Goal: Task Accomplishment & Management: Manage account settings

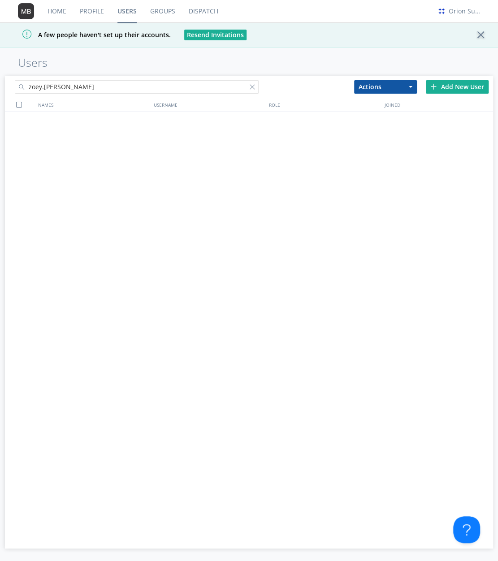
click at [90, 12] on link "Profile" at bounding box center [92, 11] width 38 height 22
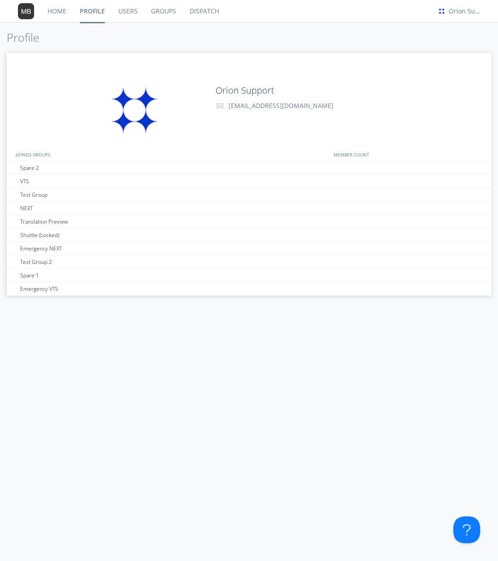
click at [60, 13] on link "Home" at bounding box center [57, 11] width 32 height 22
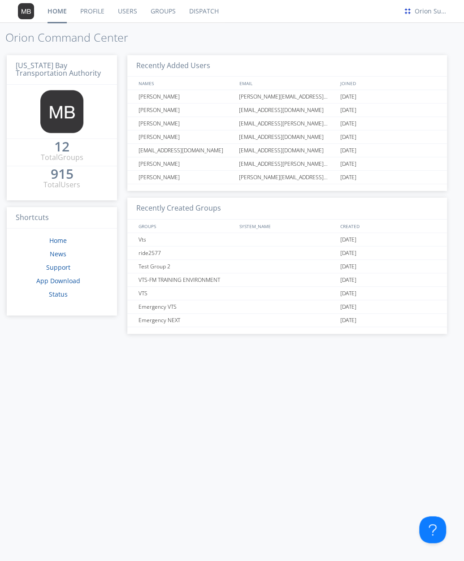
click at [101, 15] on link "Profile" at bounding box center [92, 11] width 38 height 22
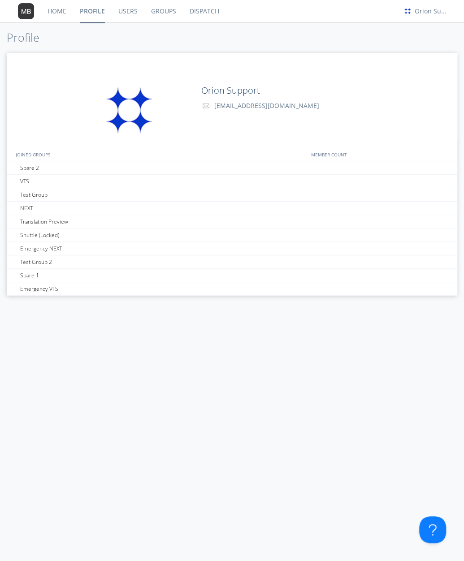
click at [53, 15] on link "Home" at bounding box center [57, 11] width 32 height 22
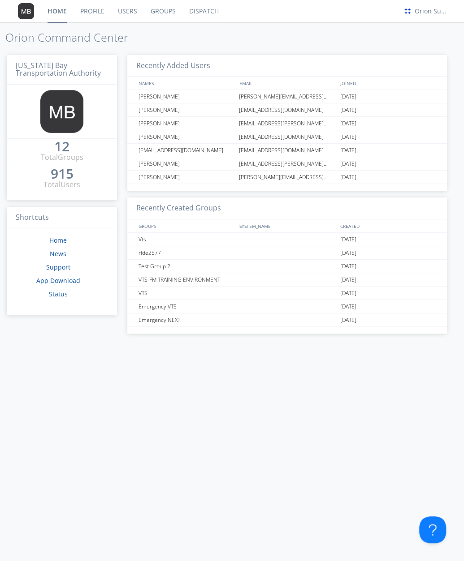
click at [126, 13] on link "Users" at bounding box center [127, 11] width 33 height 22
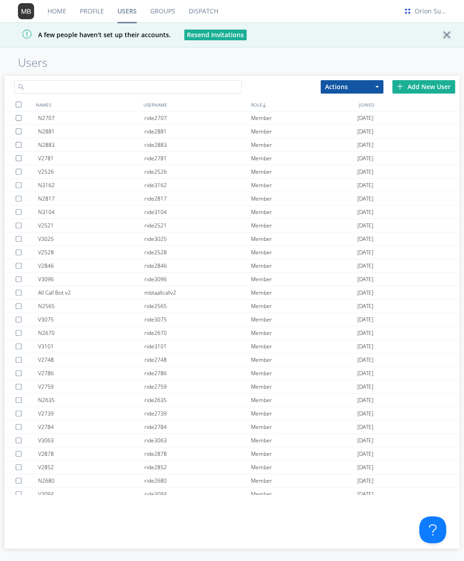
click at [174, 87] on input "text" at bounding box center [127, 86] width 227 height 13
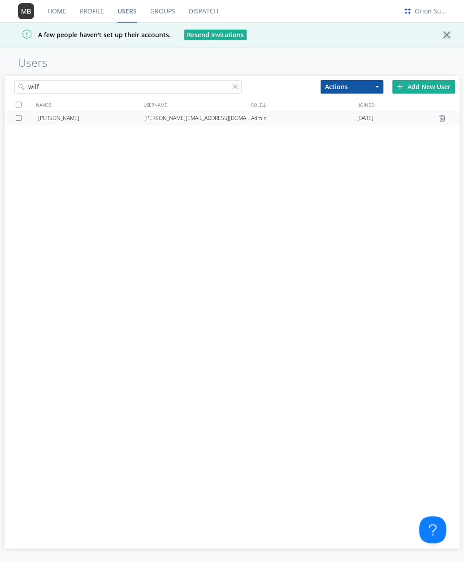
type input "wilf"
click at [129, 116] on div "[PERSON_NAME]" at bounding box center [91, 118] width 106 height 13
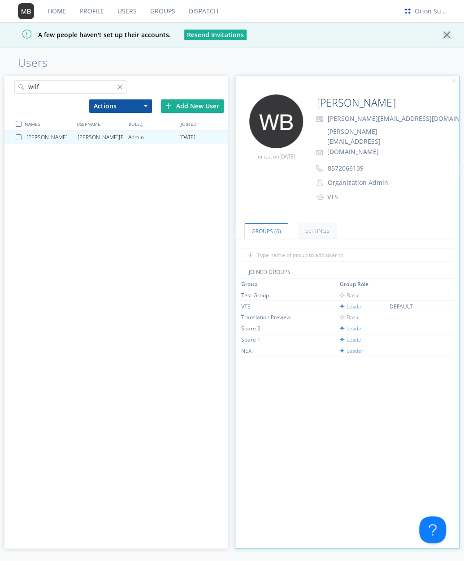
click at [171, 192] on div "[PERSON_NAME] [PERSON_NAME][EMAIL_ADDRESS][DOMAIN_NAME] Admin [DATE]" at bounding box center [116, 322] width 224 height 383
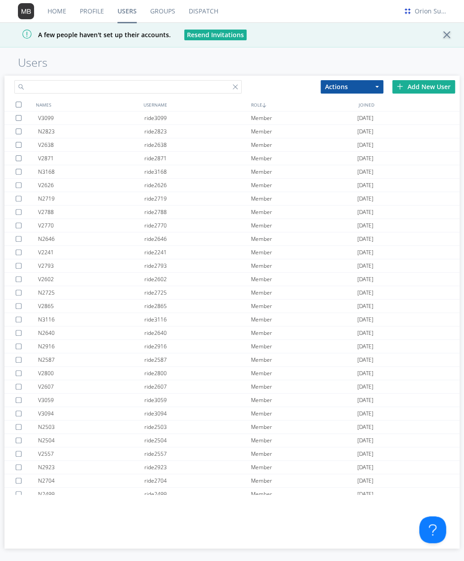
click at [134, 86] on input "text" at bounding box center [127, 86] width 227 height 13
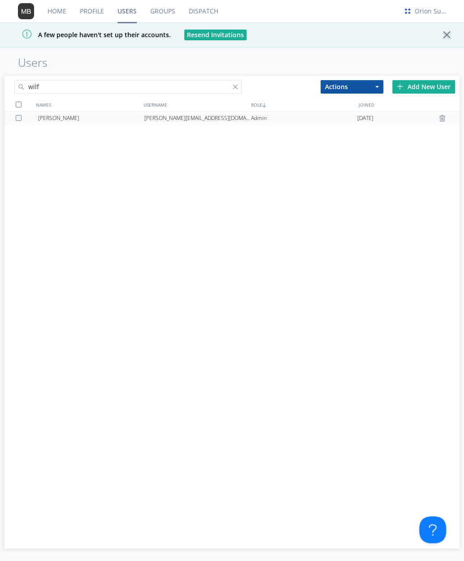
type input "wilf"
click at [161, 118] on div "[PERSON_NAME][EMAIL_ADDRESS][DOMAIN_NAME]" at bounding box center [197, 118] width 106 height 13
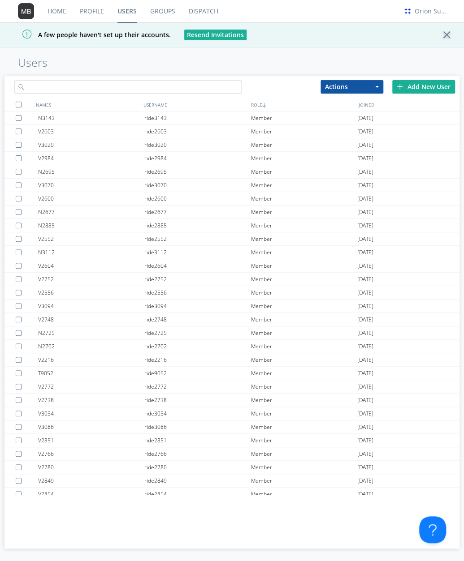
click at [111, 92] on input "text" at bounding box center [127, 86] width 227 height 13
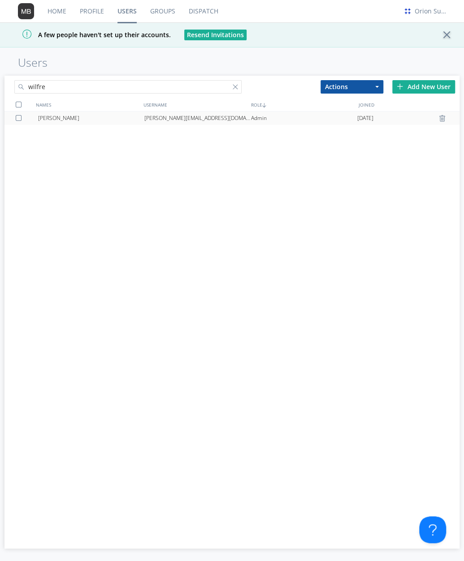
click at [148, 116] on div "[PERSON_NAME][EMAIL_ADDRESS][DOMAIN_NAME]" at bounding box center [197, 118] width 106 height 13
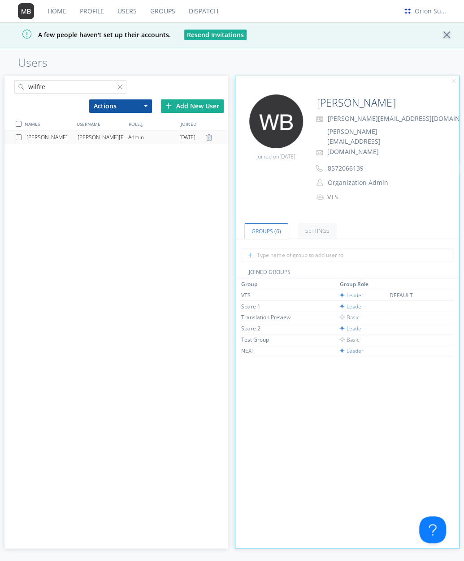
click at [98, 135] on div "[PERSON_NAME][EMAIL_ADDRESS][DOMAIN_NAME]" at bounding box center [102, 137] width 51 height 13
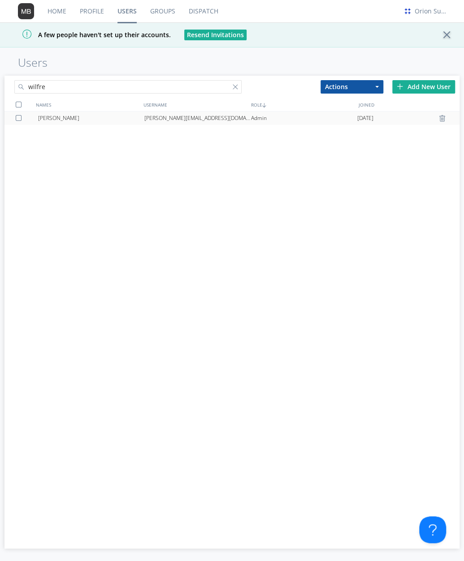
click at [104, 113] on div "[PERSON_NAME]" at bounding box center [91, 118] width 106 height 13
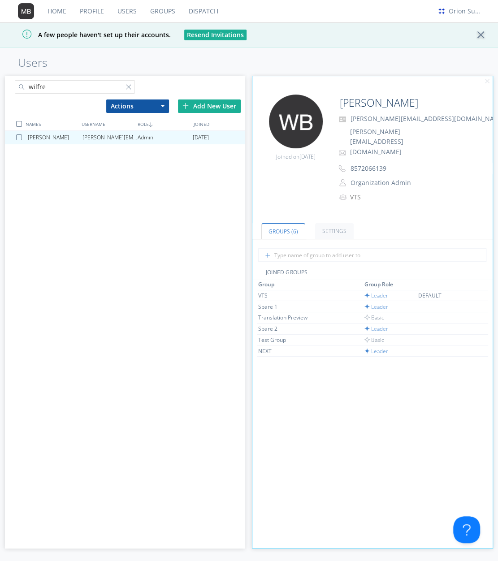
click at [129, 11] on link "Users" at bounding box center [127, 11] width 33 height 22
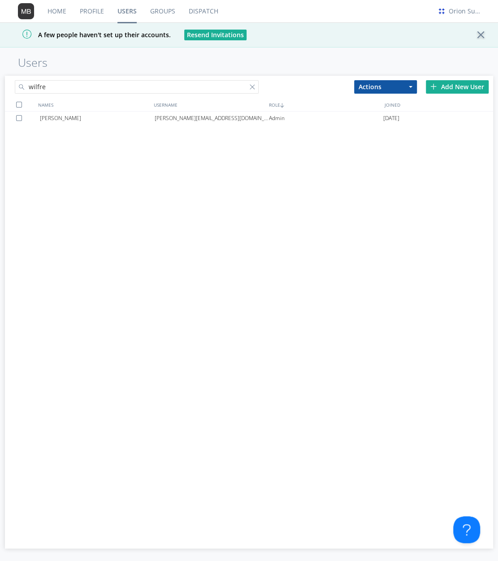
click at [105, 84] on input "wilfre" at bounding box center [137, 86] width 244 height 13
click at [126, 87] on input "allison.balgo" at bounding box center [137, 86] width 244 height 13
type input "allison.balgo"
click at [116, 118] on div "[PERSON_NAME]" at bounding box center [97, 118] width 114 height 13
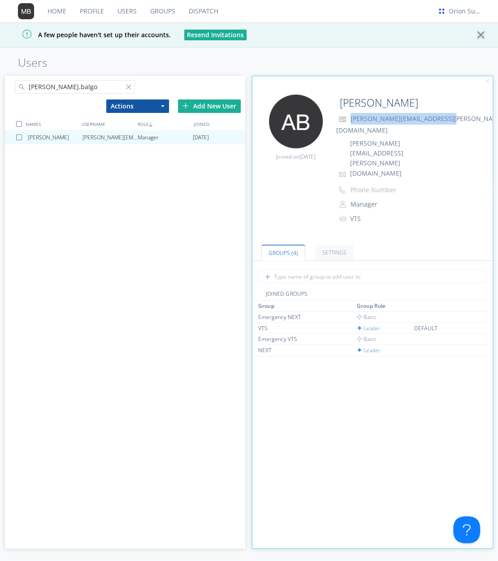
drag, startPoint x: 444, startPoint y: 117, endPoint x: 349, endPoint y: 117, distance: 95.0
click at [349, 117] on p "[PERSON_NAME][EMAIL_ADDRESS][PERSON_NAME][DOMAIN_NAME]" at bounding box center [425, 124] width 179 height 23
copy span "[PERSON_NAME][EMAIL_ADDRESS][PERSON_NAME][DOMAIN_NAME]"
click at [295, 43] on div "A few people haven't set up their accounts. Resend Invitations" at bounding box center [249, 34] width 498 height 25
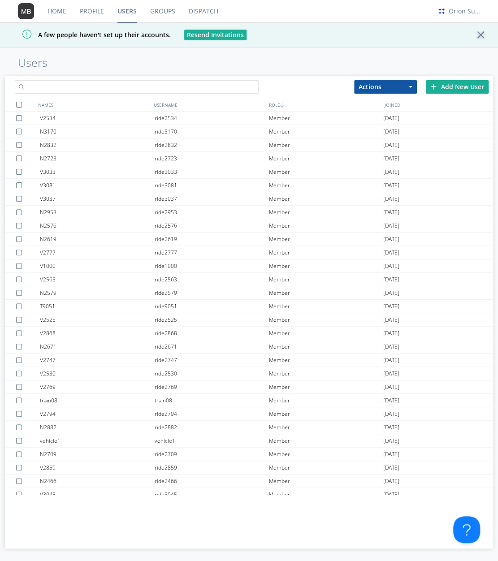
click at [93, 90] on input "text" at bounding box center [137, 86] width 244 height 13
click at [146, 90] on input "zoey." at bounding box center [137, 86] width 244 height 13
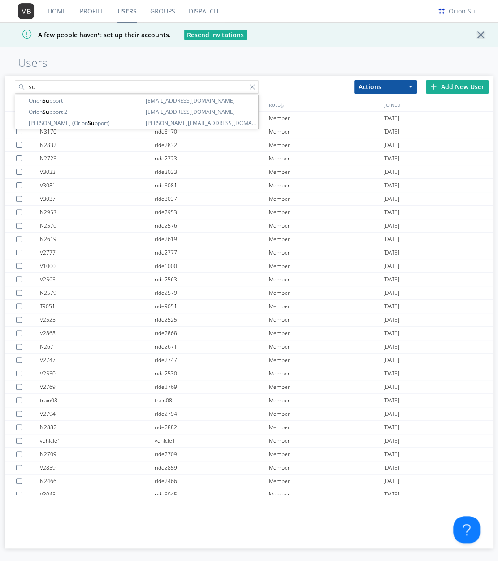
type input "s"
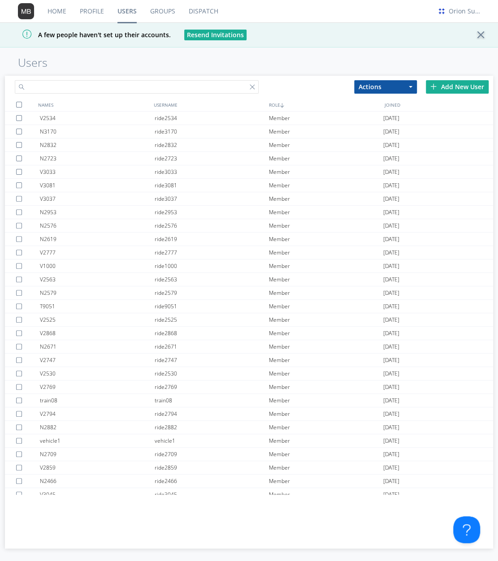
paste input "zoey.summers@transdev.com"
type input "zoey.summers@transdev.com"
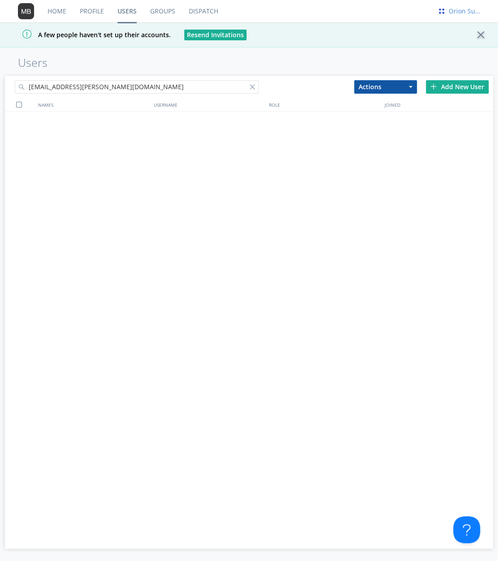
click at [453, 8] on div "Orion Support" at bounding box center [465, 11] width 34 height 9
click at [469, 49] on div "Log Out" at bounding box center [470, 47] width 46 height 16
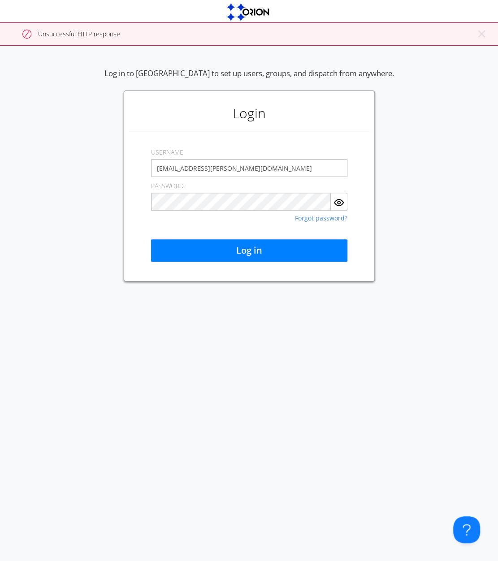
click at [273, 143] on div "USERNAME zoey.summers@transdev.com" at bounding box center [249, 160] width 196 height 34
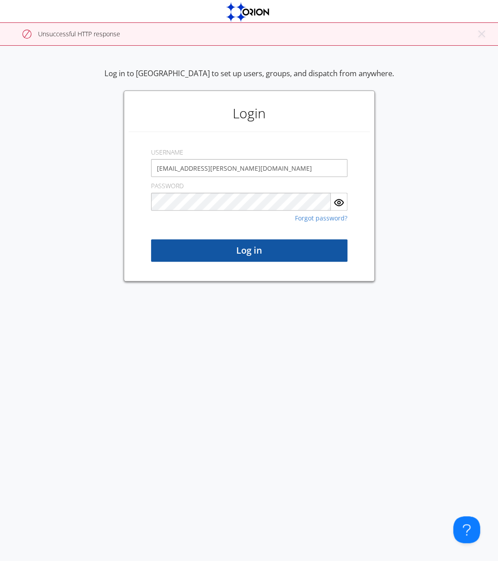
click at [279, 246] on button "Log in" at bounding box center [249, 250] width 196 height 22
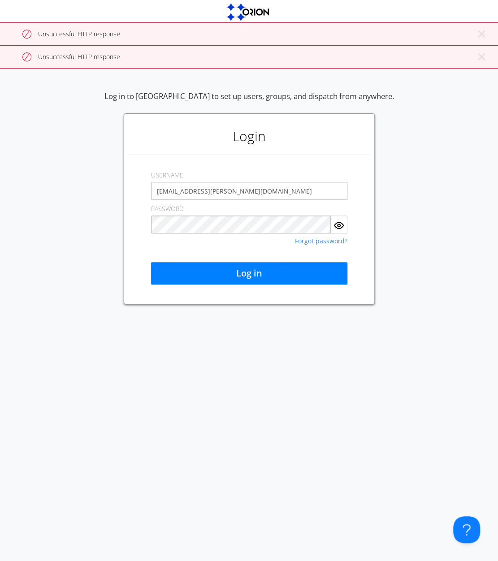
click at [285, 202] on div "PASSWORD Forgot password?" at bounding box center [249, 217] width 196 height 34
click at [288, 194] on input "zoey.summers@transdev.com" at bounding box center [249, 191] width 196 height 18
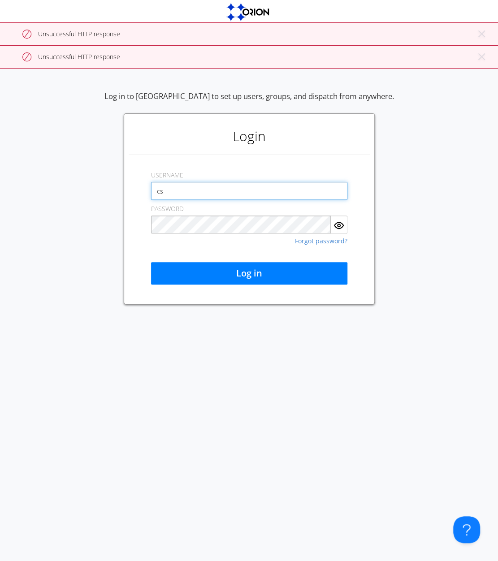
type input "[EMAIL_ADDRESS][DOMAIN_NAME]"
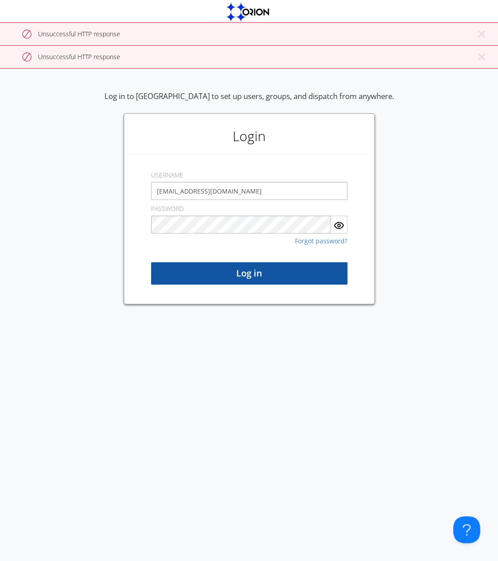
click at [270, 280] on button "Log in" at bounding box center [249, 273] width 196 height 22
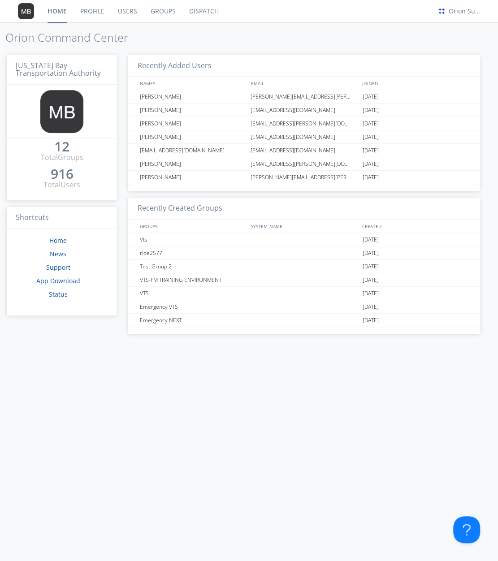
click at [127, 11] on link "Users" at bounding box center [127, 11] width 33 height 22
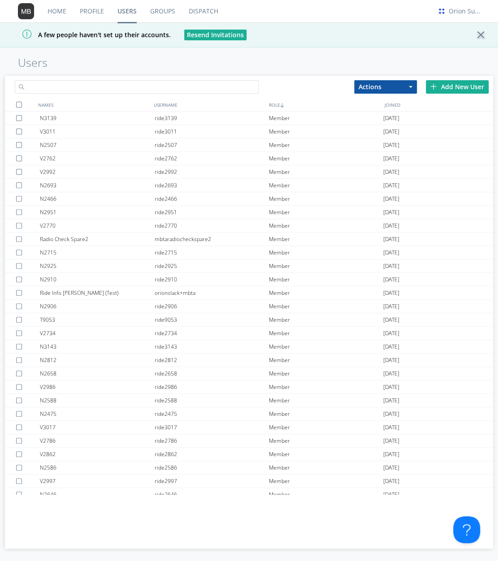
click at [144, 83] on input "text" at bounding box center [137, 86] width 244 height 13
paste input "zoey.summers@transdev.com"
type input "zoey.summers@transdev.com"
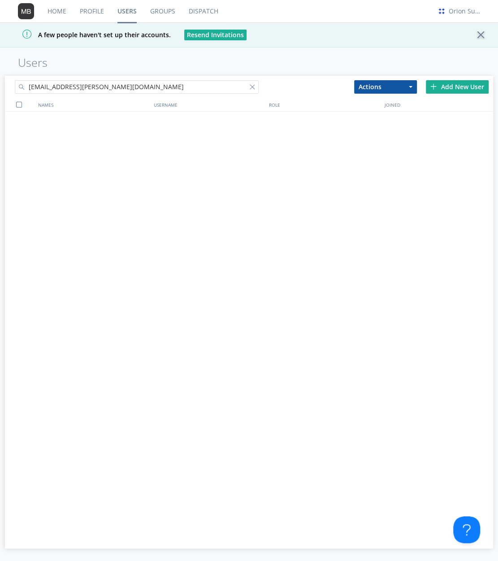
click at [391, 83] on button "Actions" at bounding box center [385, 86] width 63 height 13
click at [322, 79] on div "zoey.summers@transdev.com Actions Add to Group Delete User Edit Settings Export…" at bounding box center [249, 85] width 488 height 19
click at [86, 13] on link "Profile" at bounding box center [92, 11] width 38 height 22
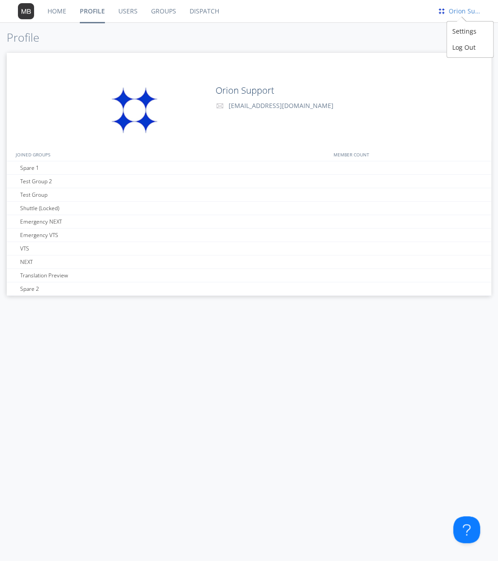
click at [458, 13] on div "Orion Support" at bounding box center [465, 11] width 34 height 9
click at [463, 43] on div "Log Out" at bounding box center [470, 47] width 46 height 16
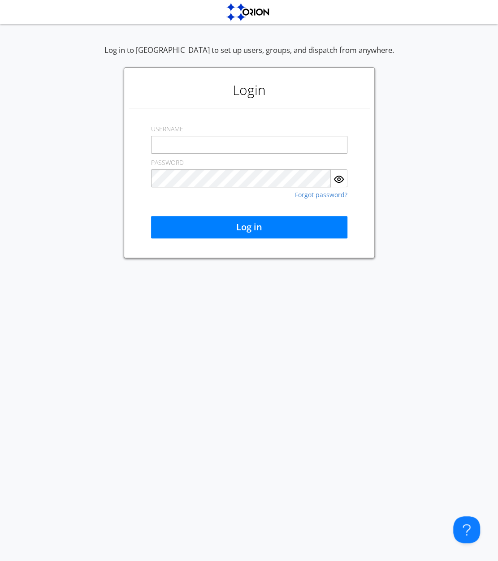
click at [223, 141] on input "text" at bounding box center [249, 145] width 196 height 18
type input "[EMAIL_ADDRESS][DOMAIN_NAME]"
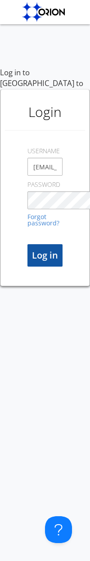
click at [51, 244] on button "Log in" at bounding box center [44, 255] width 35 height 22
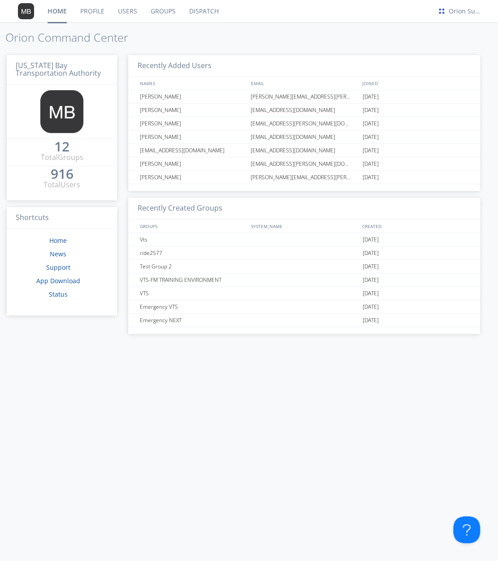
click at [129, 7] on link "Users" at bounding box center [127, 11] width 33 height 22
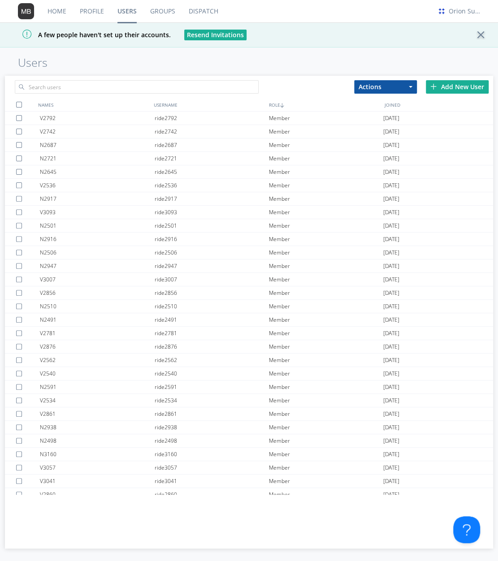
click at [94, 14] on link "Profile" at bounding box center [92, 11] width 38 height 22
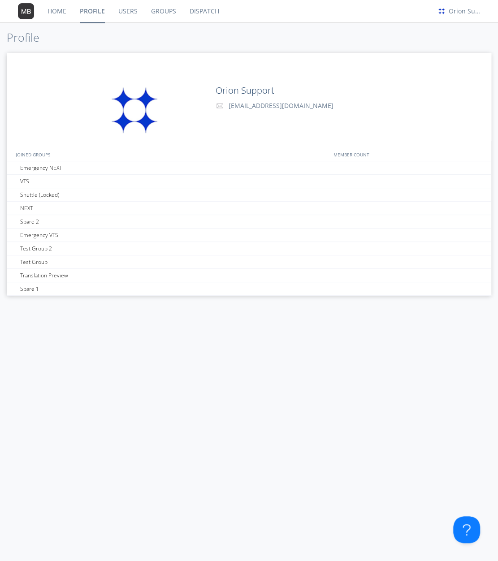
click at [125, 18] on link "Users" at bounding box center [128, 11] width 33 height 22
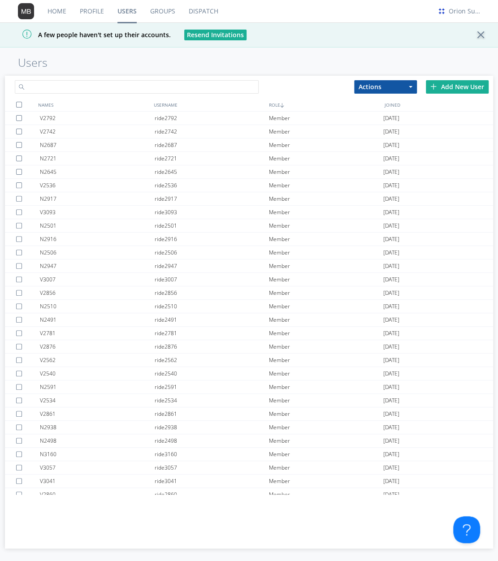
click at [217, 86] on input "text" at bounding box center [137, 86] width 244 height 13
paste input "[EMAIL_ADDRESS][DOMAIN_NAME]"
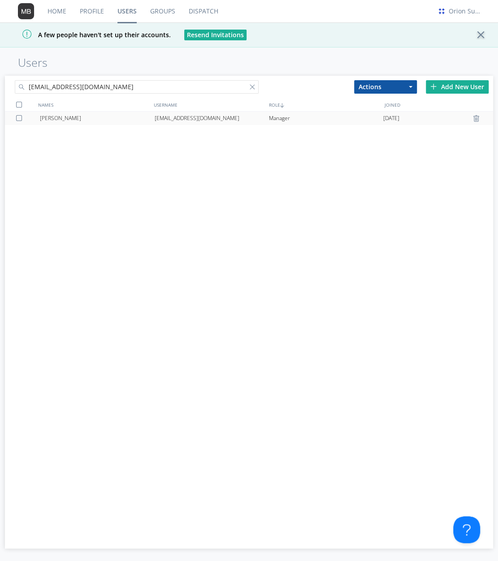
type input "[EMAIL_ADDRESS][DOMAIN_NAME]"
click at [242, 118] on div "[EMAIL_ADDRESS][DOMAIN_NAME]" at bounding box center [212, 118] width 114 height 13
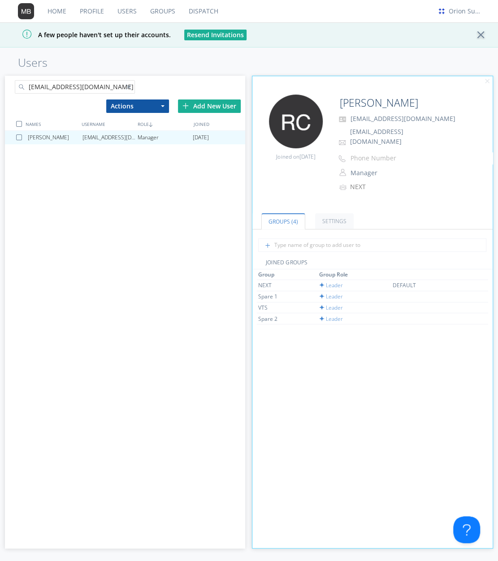
click at [299, 52] on div "Home Profile Users Groups Dispatch Orion Support A few people haven't set up th…" at bounding box center [249, 280] width 498 height 561
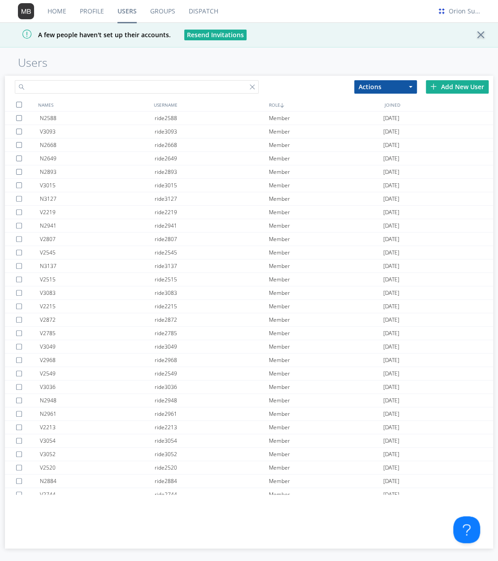
click at [94, 85] on input "text" at bounding box center [137, 86] width 244 height 13
type input "z"
click at [128, 14] on link "Users" at bounding box center [127, 11] width 33 height 22
click at [144, 80] on input "text" at bounding box center [137, 86] width 244 height 13
type input "zoey"
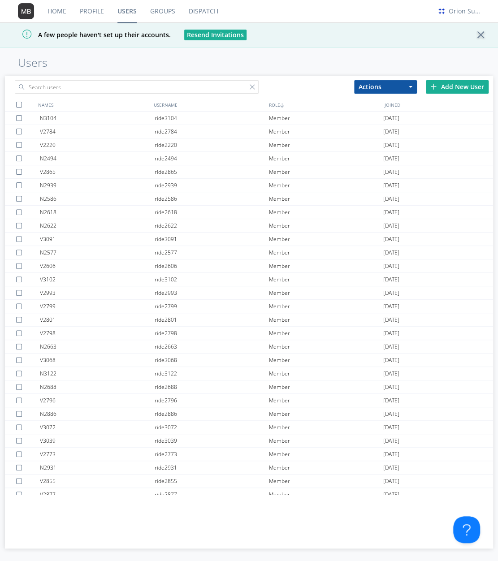
click at [227, 66] on h1 "Users" at bounding box center [258, 62] width 480 height 13
click at [153, 86] on input "text" at bounding box center [137, 86] width 244 height 13
type input "z"
type input "sash"
paste input "[EMAIL_ADDRESS][PERSON_NAME][DOMAIN_NAME]"
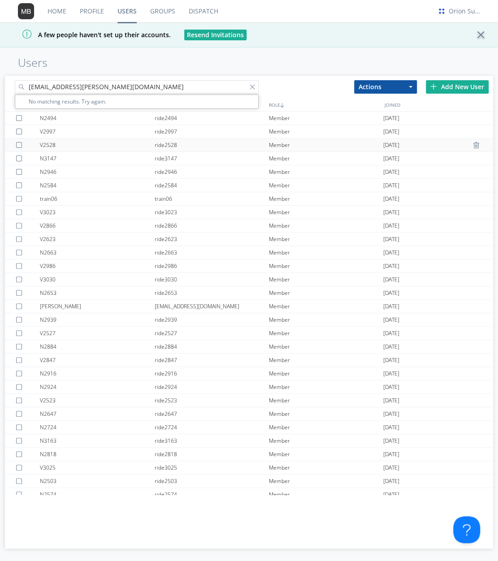
type input "[EMAIL_ADDRESS][PERSON_NAME][DOMAIN_NAME]"
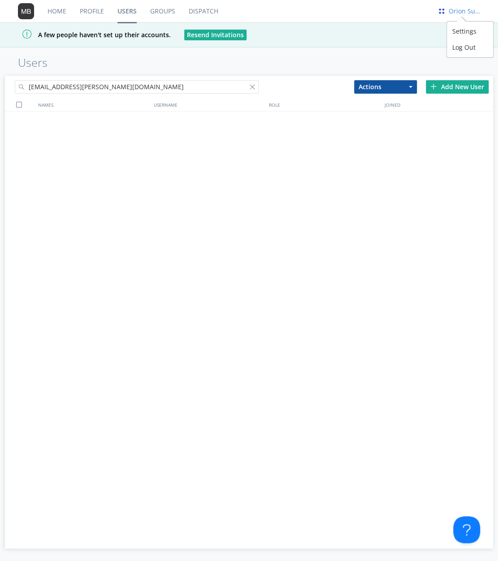
click at [464, 5] on div "Orion Support" at bounding box center [463, 11] width 34 height 12
click at [462, 50] on div "Log Out" at bounding box center [470, 47] width 46 height 16
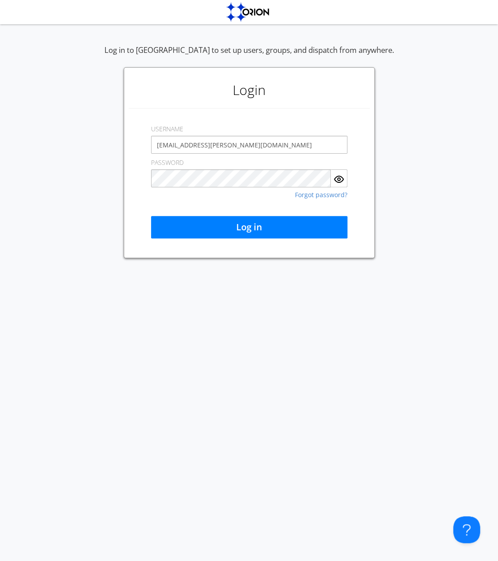
type input "[EMAIL_ADDRESS][PERSON_NAME][DOMAIN_NAME]"
click at [25, 63] on div "Log in to [GEOGRAPHIC_DATA] to set up users, groups, and dispatch from anywhere…" at bounding box center [249, 151] width 498 height 213
click at [263, 155] on div "PASSWORD Forgot password?" at bounding box center [249, 171] width 196 height 34
click at [393, 153] on div "Log in to [GEOGRAPHIC_DATA] to set up users, groups, and dispatch from anywhere…" at bounding box center [249, 151] width 498 height 213
